Goal: Use online tool/utility

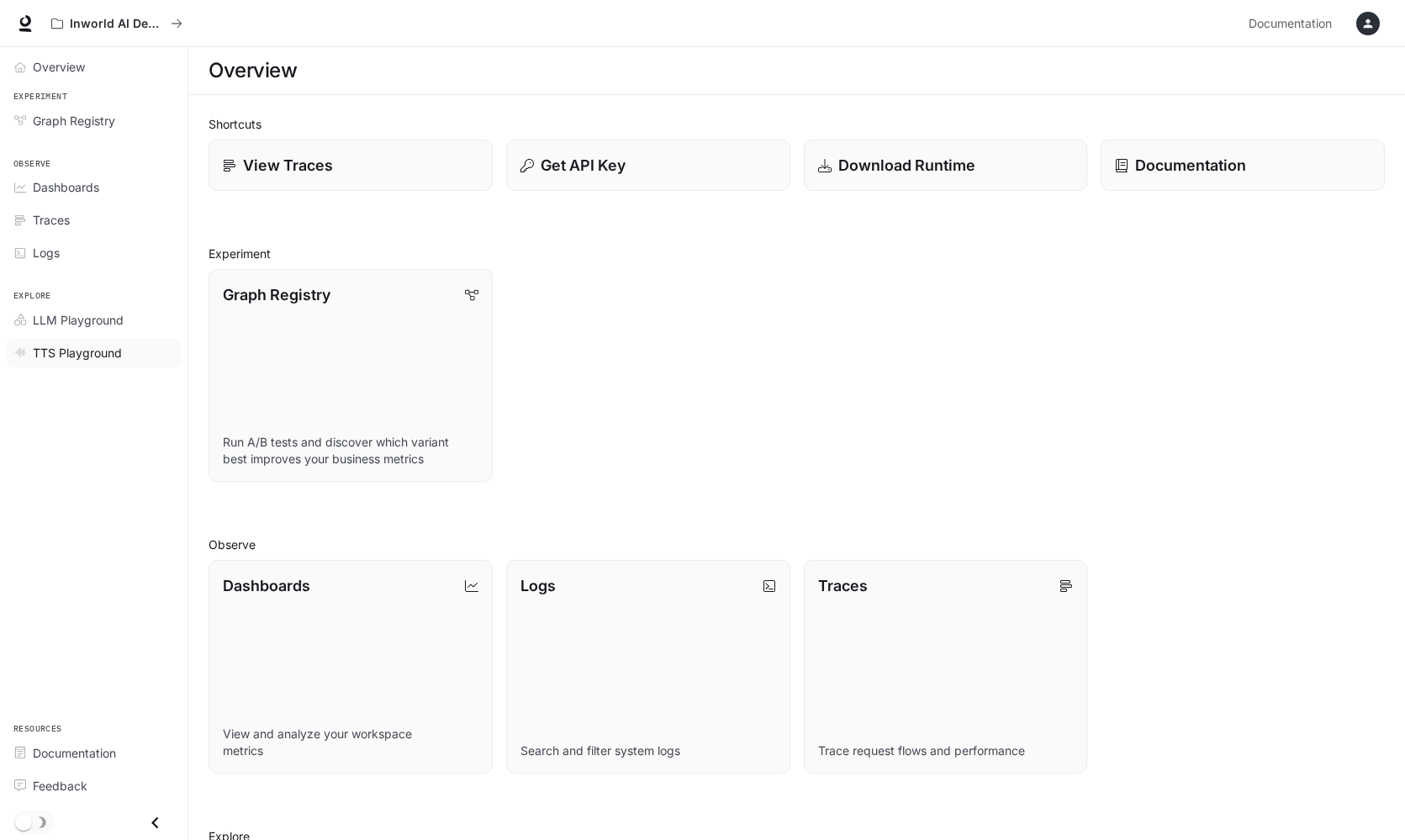
click at [120, 352] on span "TTS Playground" at bounding box center [77, 353] width 89 height 18
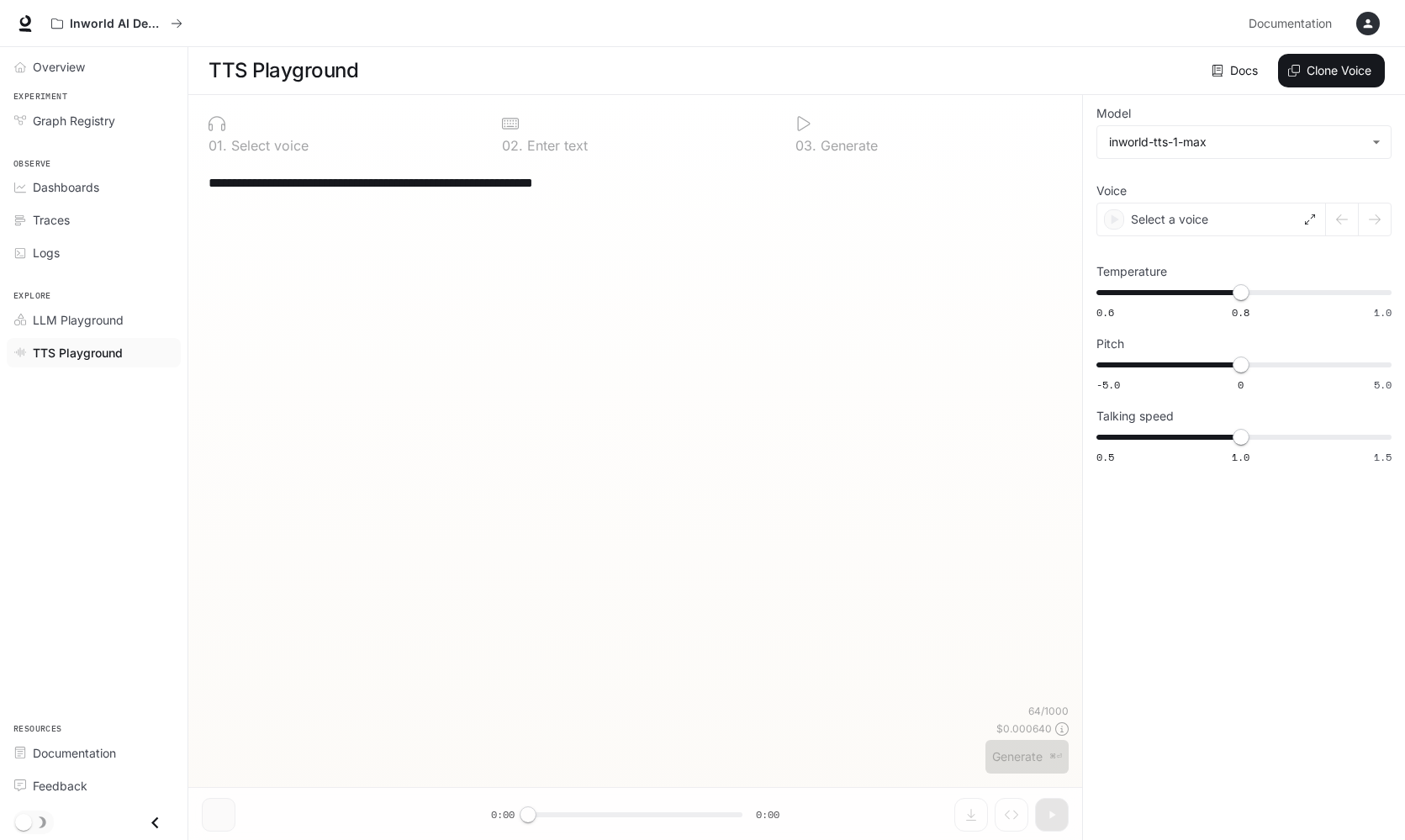
type textarea "****"
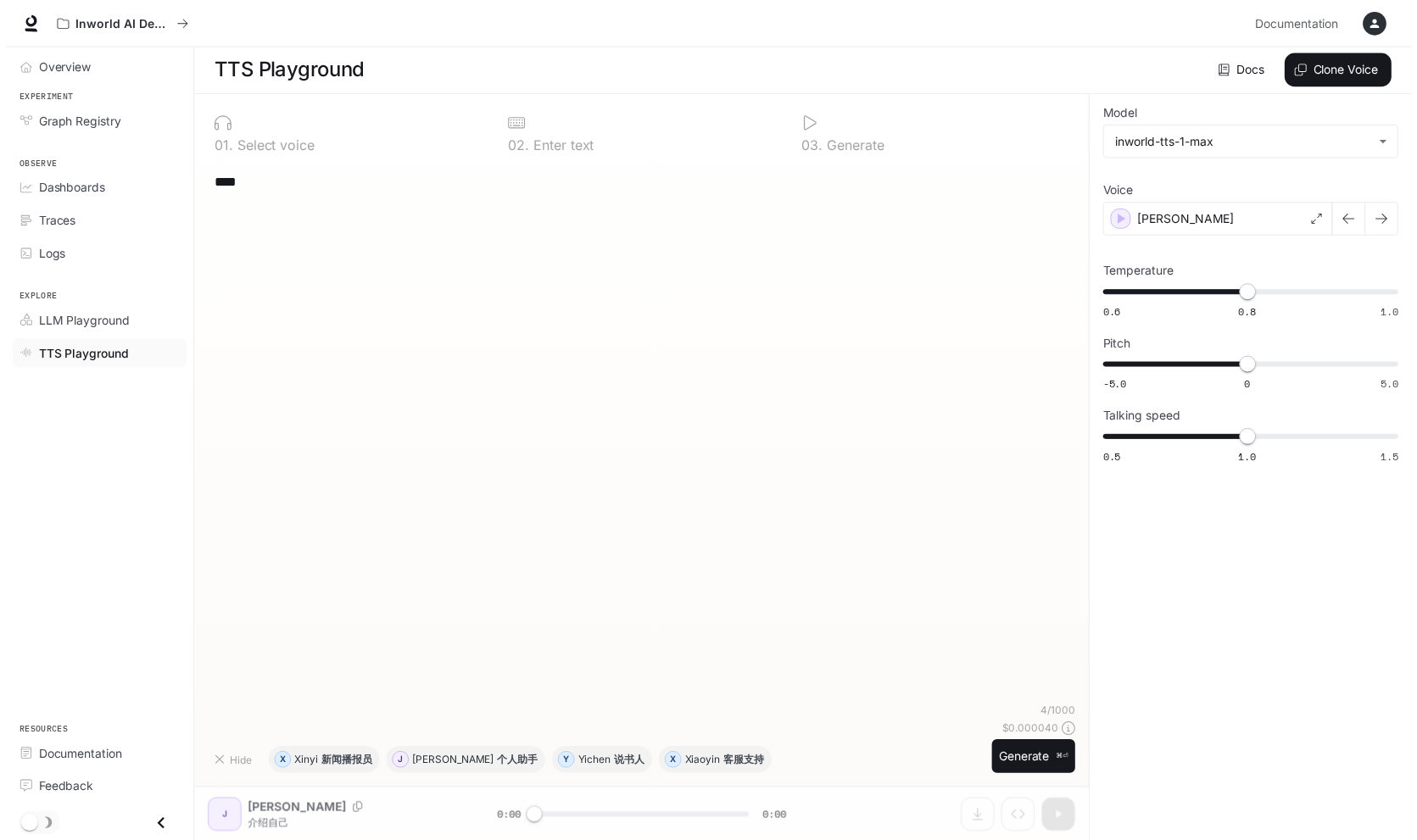
scroll to position [1, 0]
click at [1323, 216] on icon at bounding box center [1321, 220] width 10 height 10
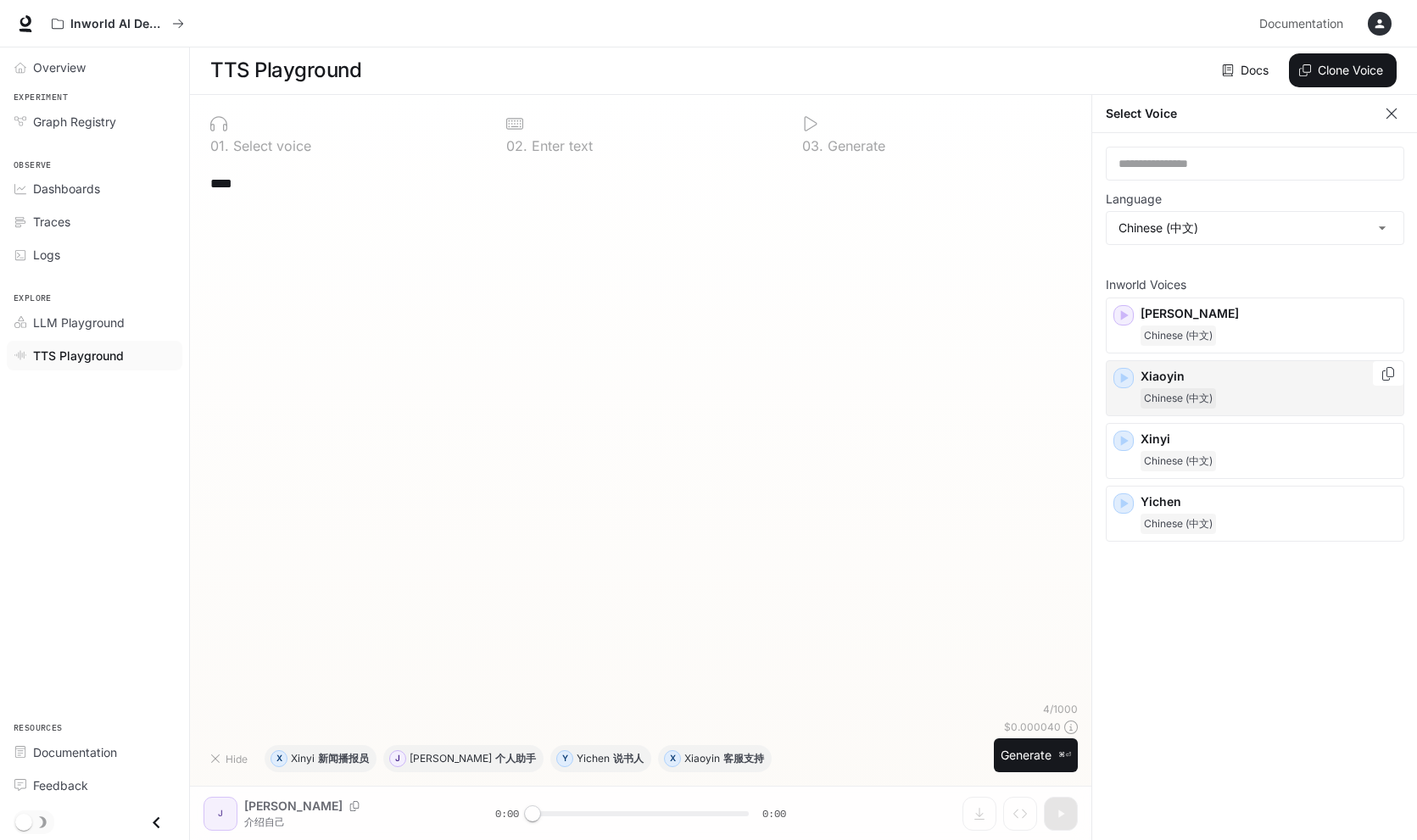
click at [1123, 384] on icon "button" at bounding box center [1123, 377] width 17 height 17
click at [1124, 448] on icon "button" at bounding box center [1123, 440] width 17 height 17
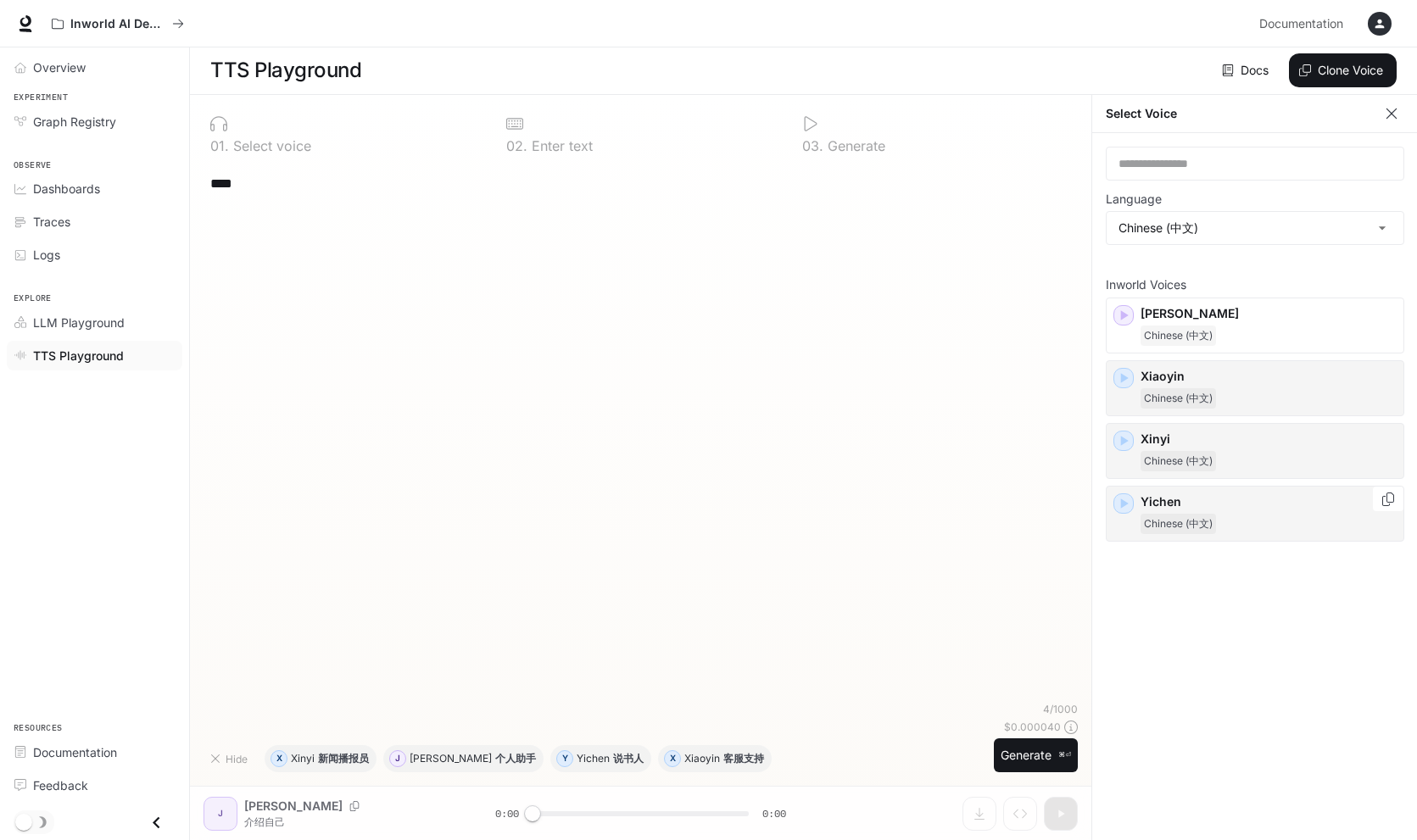
click at [1125, 501] on icon "button" at bounding box center [1125, 503] width 8 height 10
click at [1125, 317] on icon "button" at bounding box center [1125, 316] width 8 height 10
click at [1127, 377] on icon "button" at bounding box center [1125, 378] width 8 height 10
click at [80, 317] on span "LLM Playground" at bounding box center [78, 323] width 91 height 18
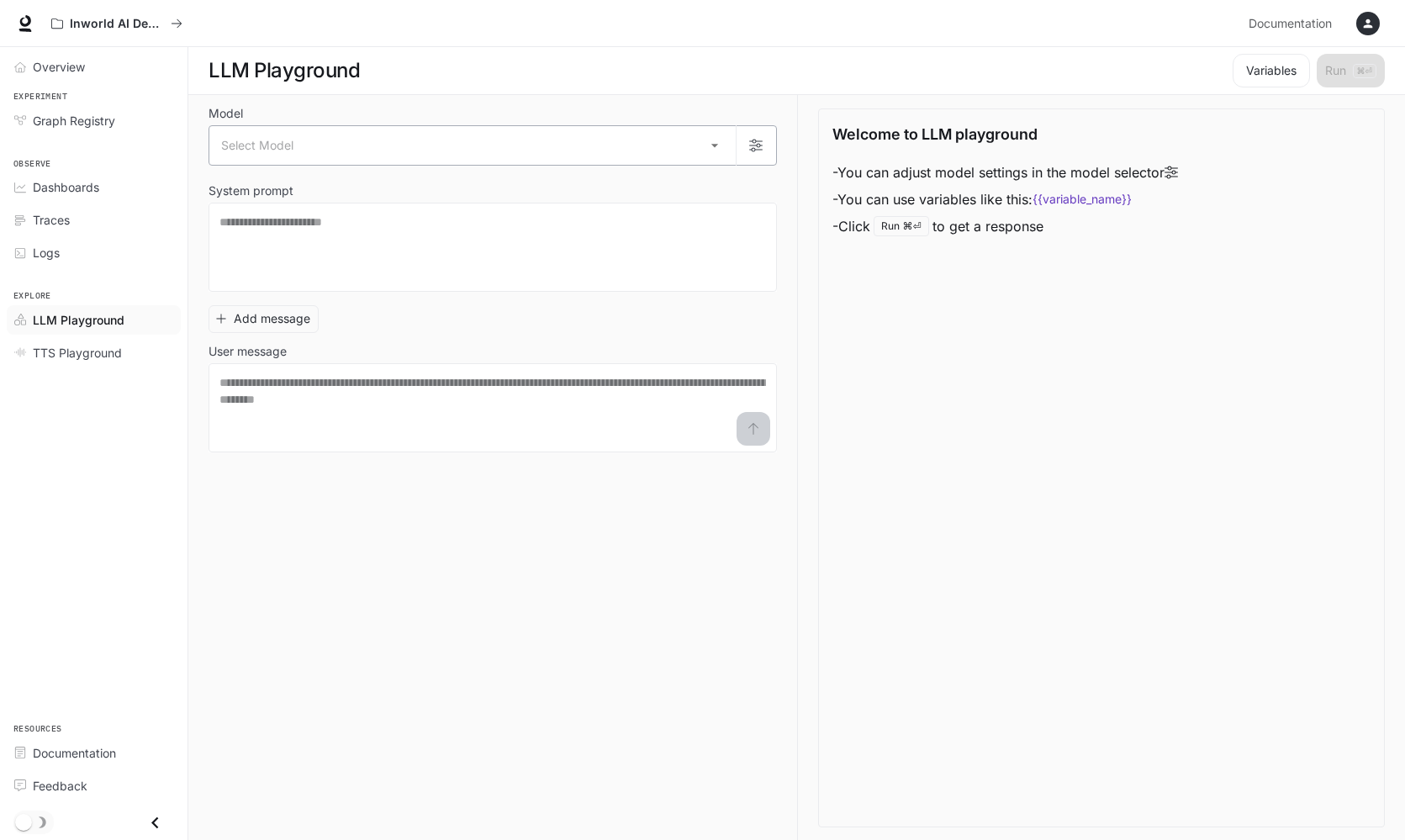
click at [541, 154] on body "Skip to main content Inworld AI Demos Documentation Documentation Portal Overvi…" at bounding box center [702, 420] width 1405 height 841
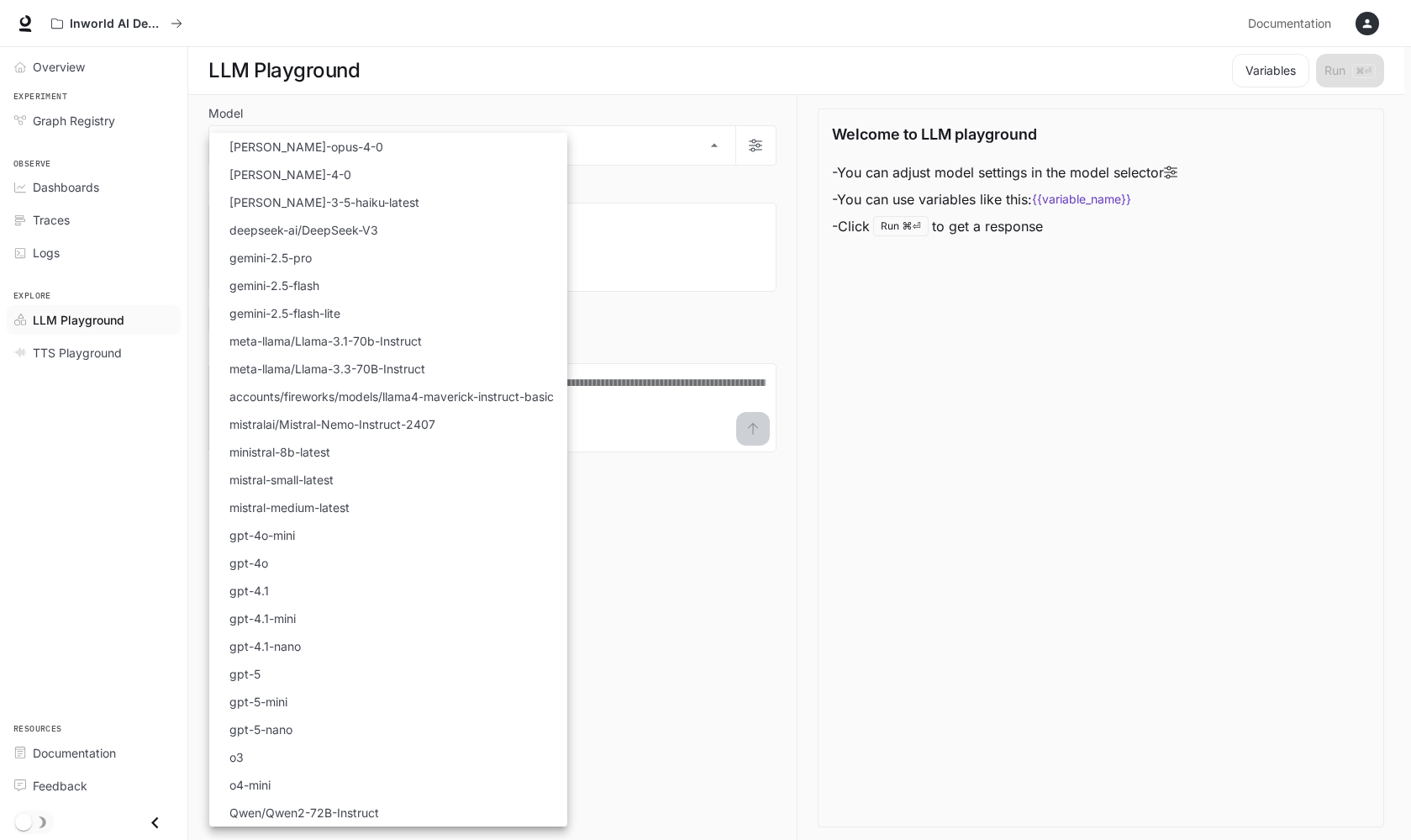
click at [869, 331] on div at bounding box center [706, 420] width 1411 height 840
